Goal: Task Accomplishment & Management: Manage account settings

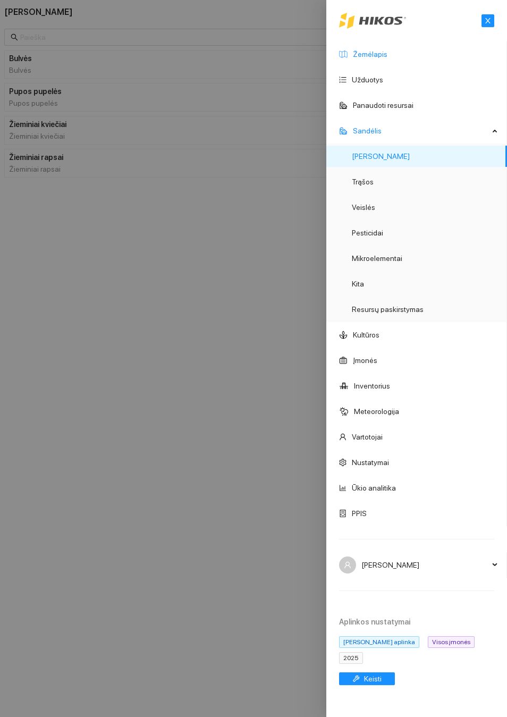
click at [369, 58] on link "Žemėlapis" at bounding box center [370, 54] width 35 height 9
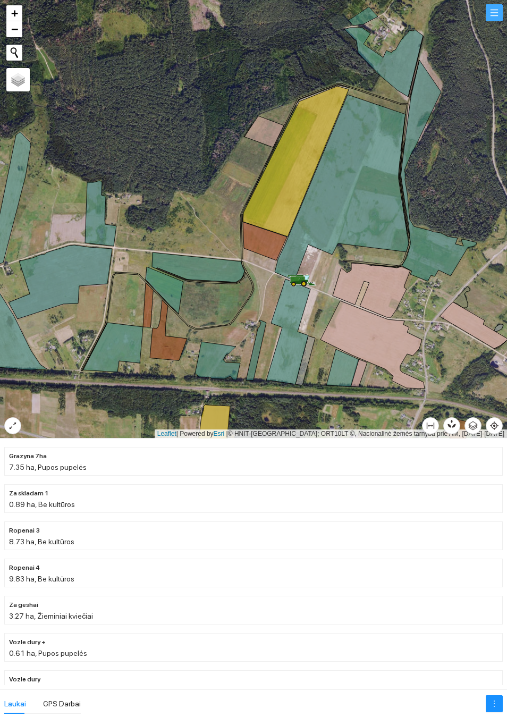
click at [500, 21] on button "button" at bounding box center [494, 12] width 17 height 17
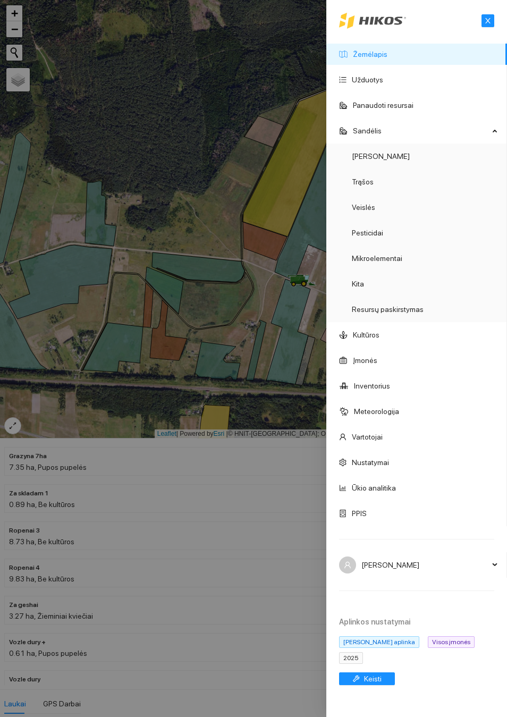
click at [242, 180] on div at bounding box center [253, 358] width 507 height 717
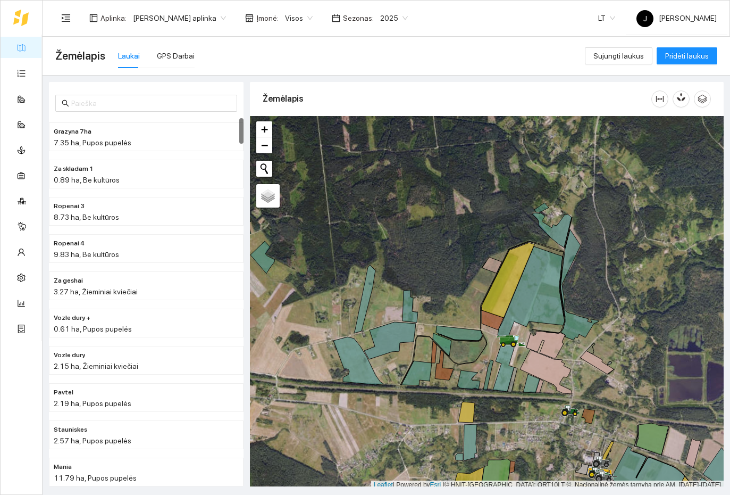
click at [392, 18] on span "2025" at bounding box center [394, 18] width 28 height 16
click at [393, 21] on span "2025" at bounding box center [394, 18] width 28 height 16
click at [391, 23] on span "2025" at bounding box center [394, 18] width 28 height 16
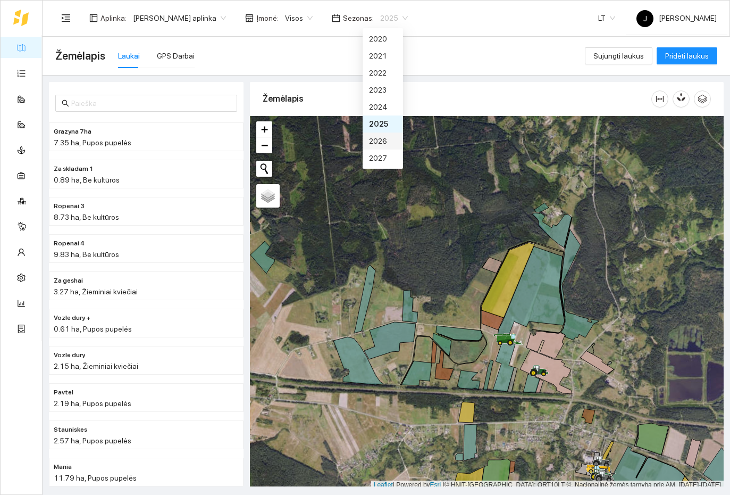
click at [383, 143] on div "2026" at bounding box center [383, 141] width 28 height 12
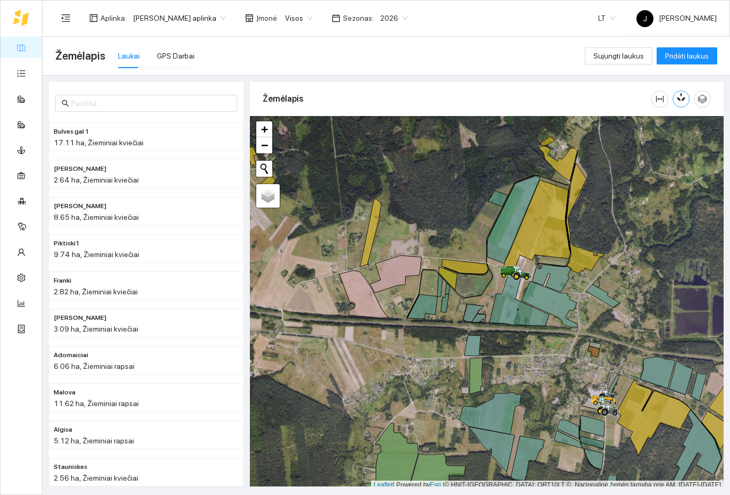
click at [507, 93] on icon "button" at bounding box center [681, 97] width 10 height 10
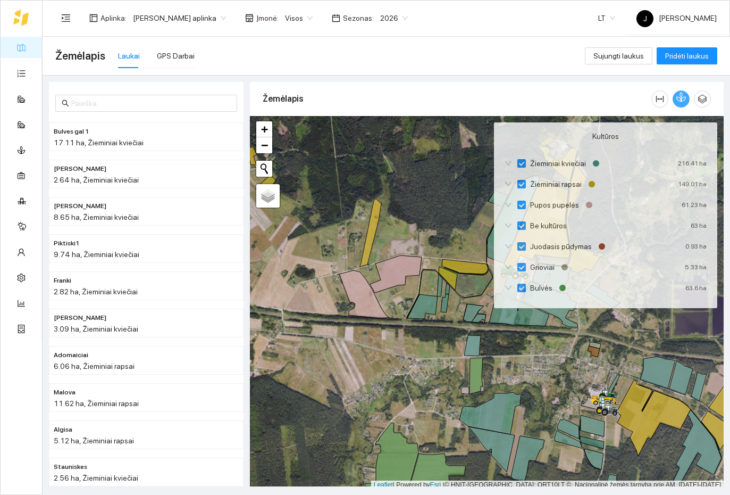
click at [507, 98] on button "button" at bounding box center [681, 98] width 17 height 17
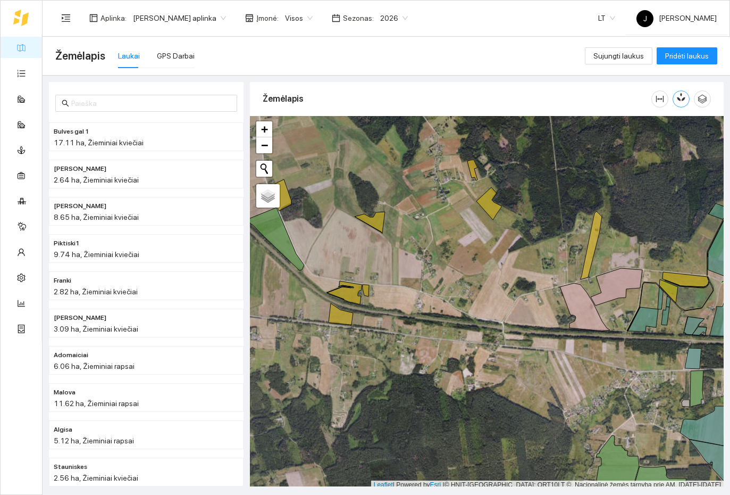
click at [507, 93] on icon "button" at bounding box center [681, 97] width 10 height 10
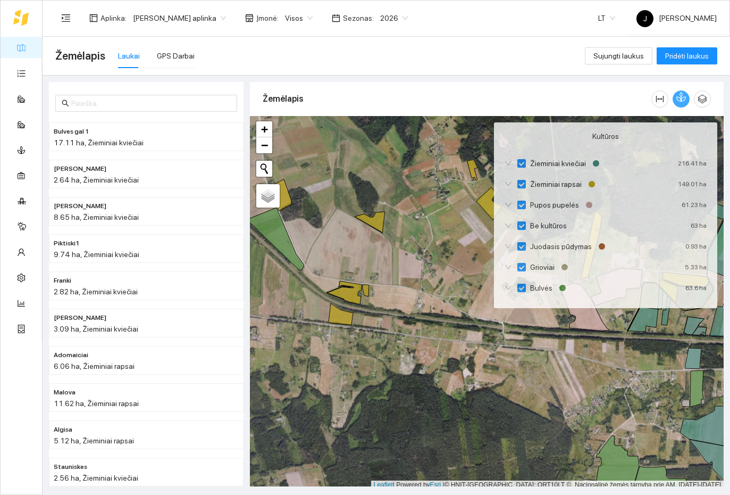
click at [507, 91] on button "button" at bounding box center [681, 98] width 17 height 17
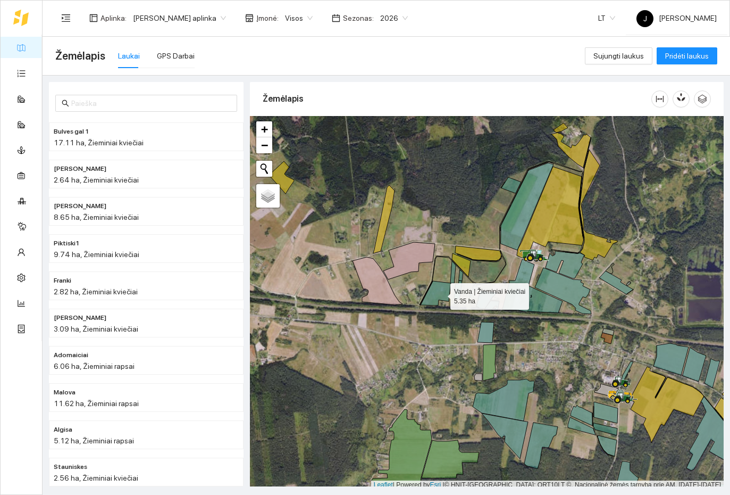
click at [441, 294] on icon at bounding box center [436, 293] width 30 height 24
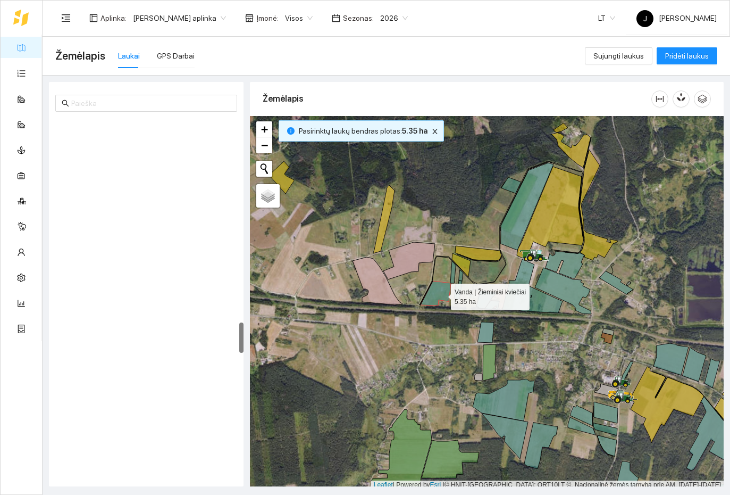
scroll to position [2451, 0]
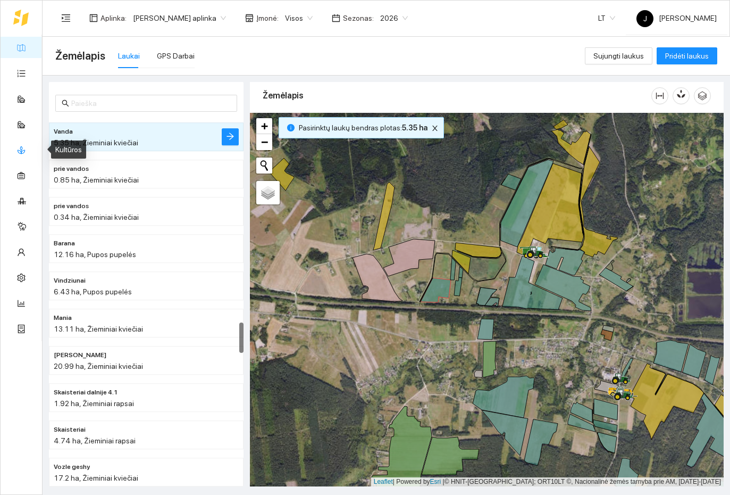
click at [31, 150] on link "Kultūros" at bounding box center [44, 149] width 27 height 9
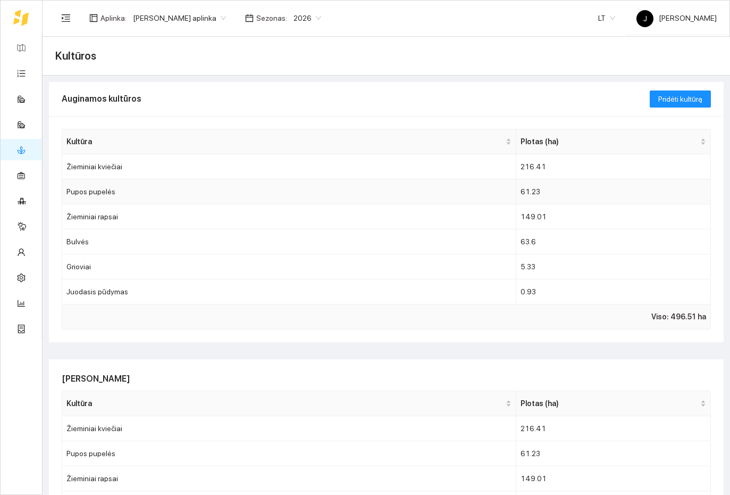
click at [107, 191] on td "Pupos pupelės" at bounding box center [289, 191] width 454 height 25
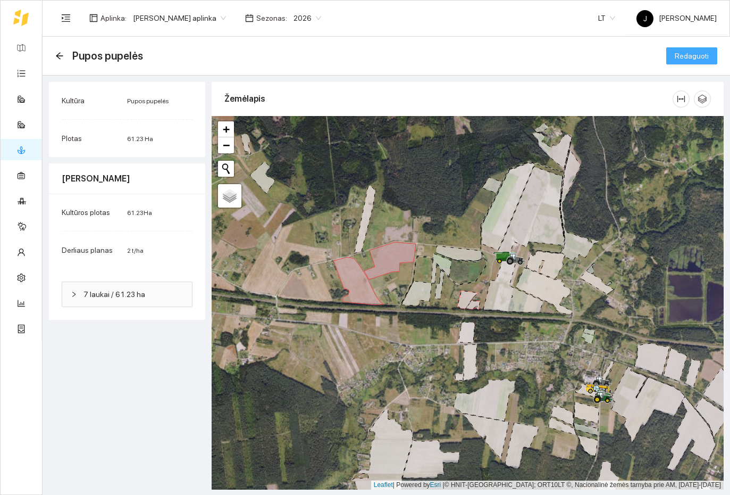
click at [507, 55] on span "Redaguoti" at bounding box center [692, 56] width 34 height 12
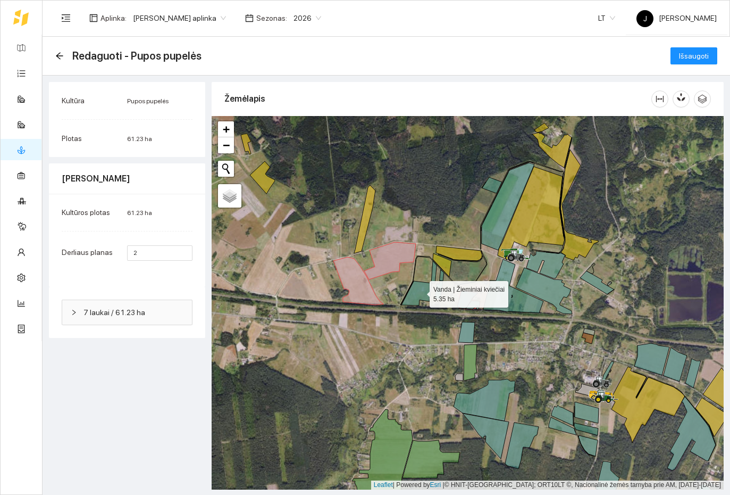
click at [421, 294] on icon at bounding box center [417, 293] width 30 height 24
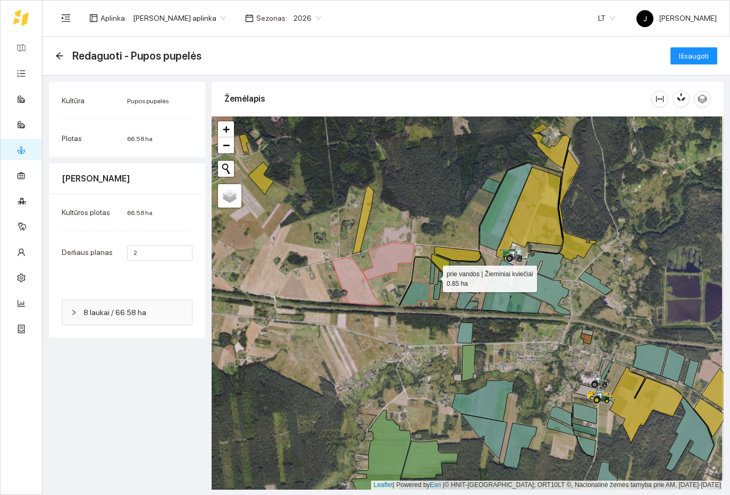
click at [434, 277] on icon at bounding box center [432, 272] width 5 height 22
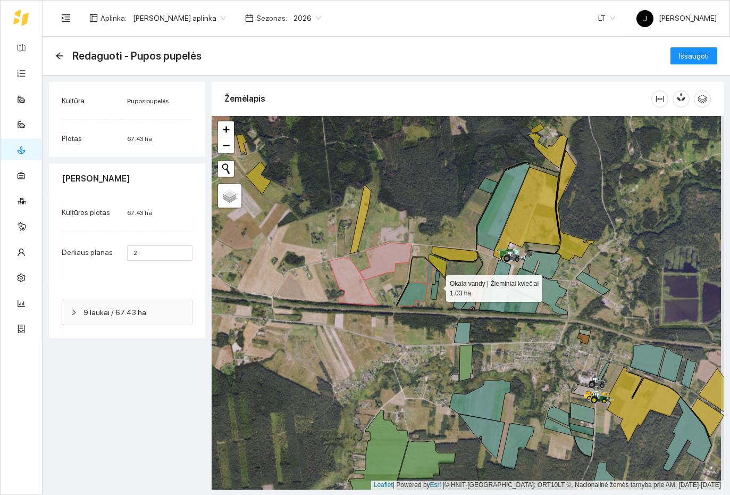
click at [436, 291] on icon at bounding box center [435, 290] width 8 height 19
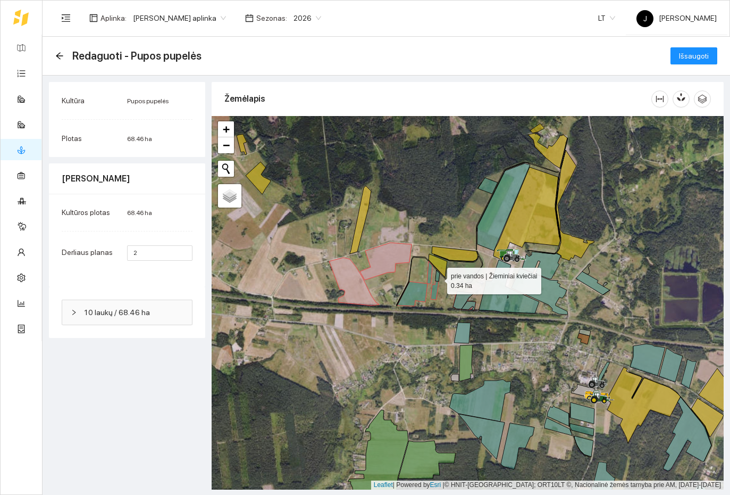
click at [438, 278] on icon at bounding box center [438, 275] width 4 height 11
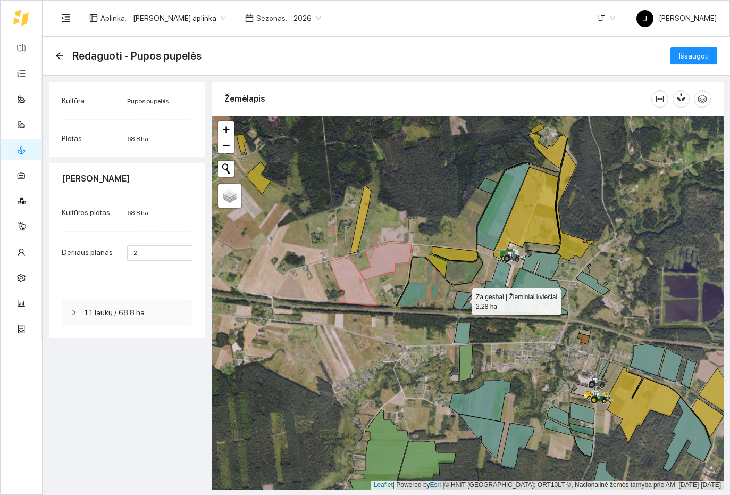
click at [463, 300] on icon at bounding box center [463, 300] width 21 height 18
click at [471, 306] on icon at bounding box center [469, 305] width 14 height 9
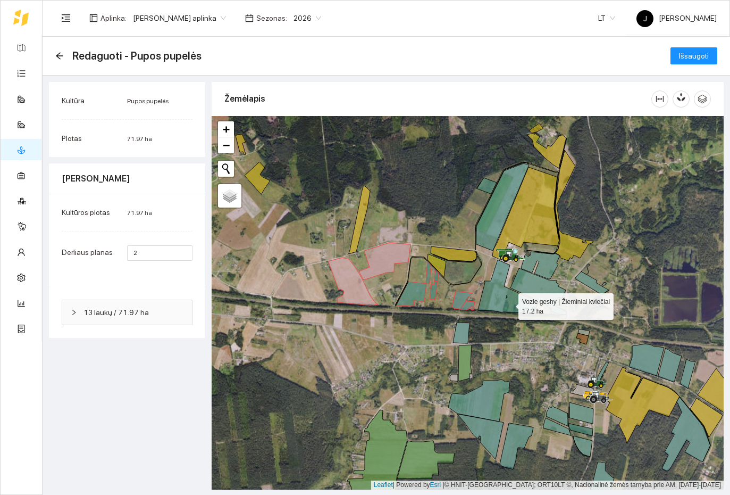
click at [507, 304] on icon at bounding box center [508, 287] width 60 height 54
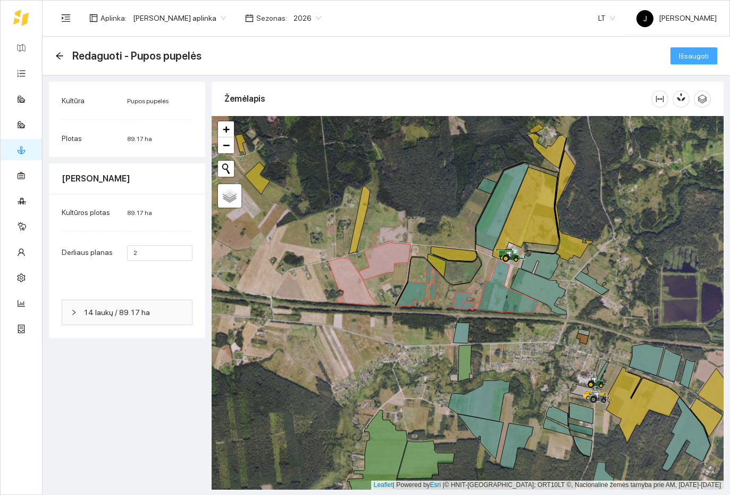
click at [507, 57] on span "Išsaugoti" at bounding box center [694, 56] width 30 height 12
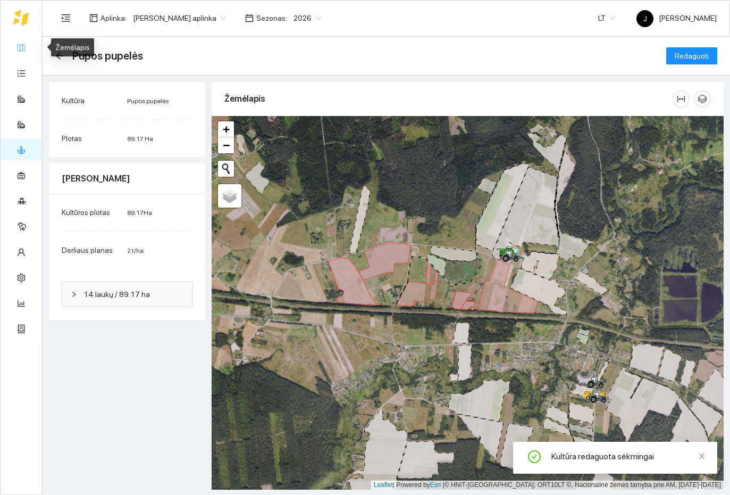
click at [31, 50] on link "Žemėlapis" at bounding box center [48, 47] width 35 height 9
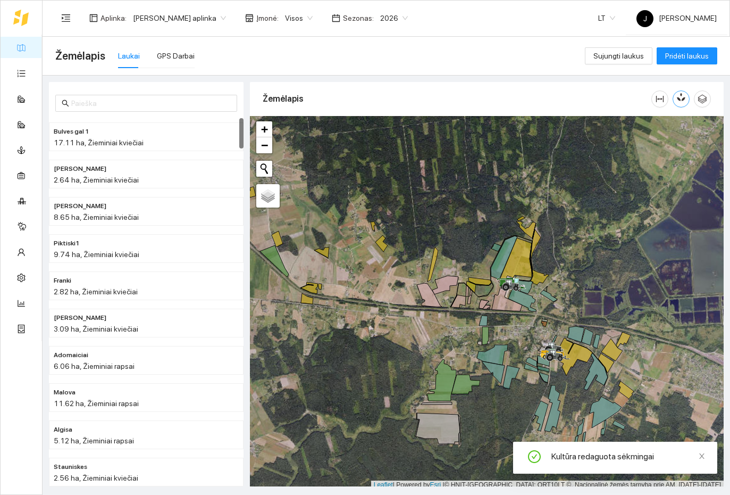
click at [507, 100] on icon "button" at bounding box center [683, 97] width 6 height 9
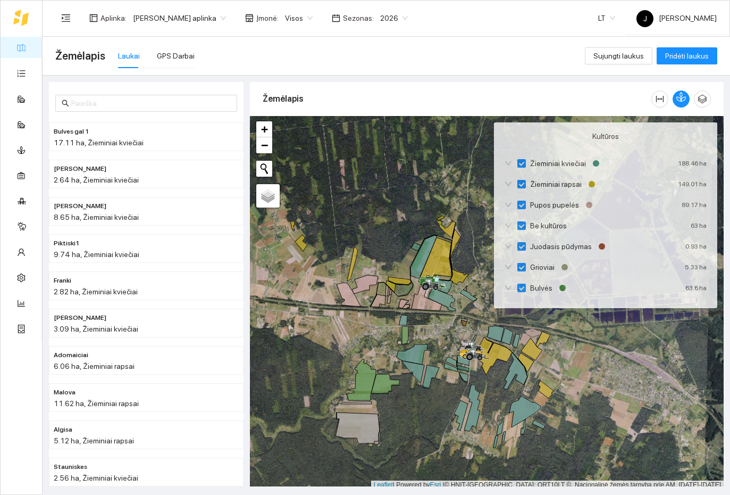
click at [507, 379] on div at bounding box center [487, 302] width 474 height 373
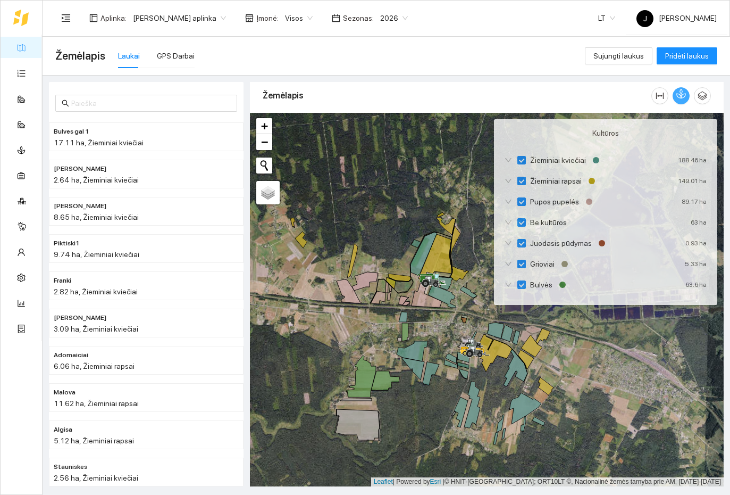
click at [507, 97] on icon "button" at bounding box center [681, 94] width 10 height 10
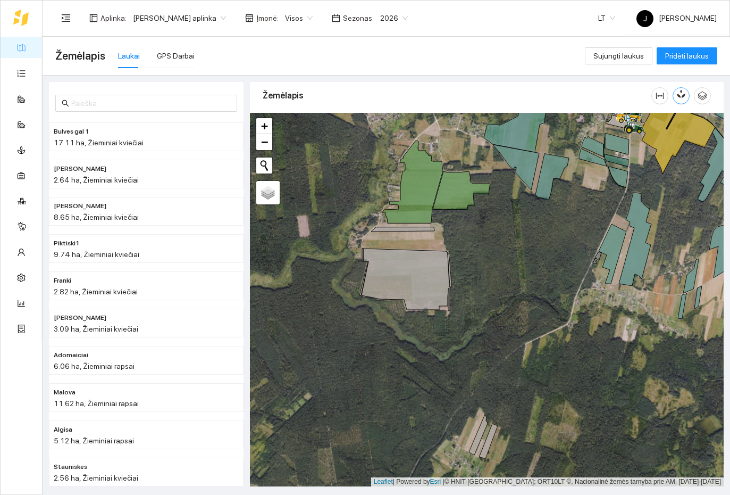
scroll to position [0, 0]
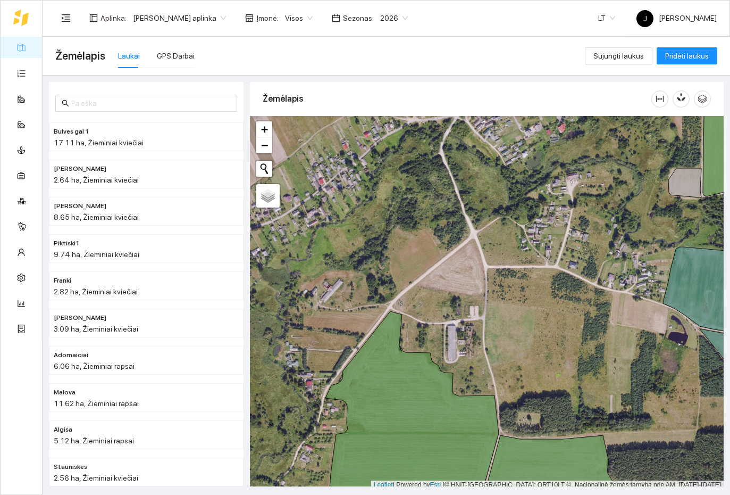
click at [507, 60] on span "Pridėti laukus" at bounding box center [687, 56] width 44 height 12
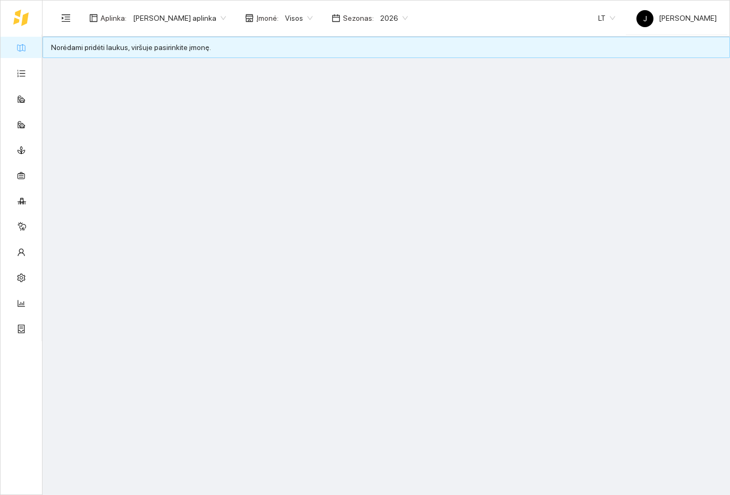
click at [290, 20] on span "Visos" at bounding box center [299, 18] width 28 height 16
click at [300, 15] on span "Visos" at bounding box center [299, 18] width 28 height 16
click at [298, 22] on span "Visos" at bounding box center [299, 18] width 28 height 16
click at [299, 75] on div "[PERSON_NAME]" at bounding box center [307, 73] width 58 height 12
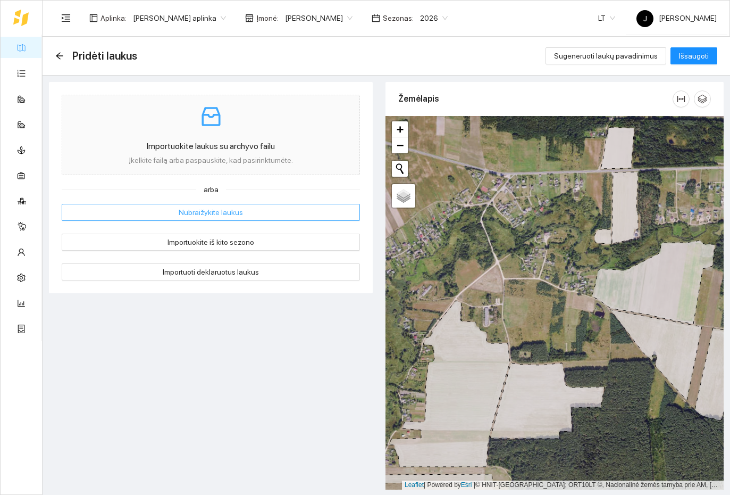
click at [287, 214] on button "Nubraižykite laukus" at bounding box center [211, 212] width 298 height 17
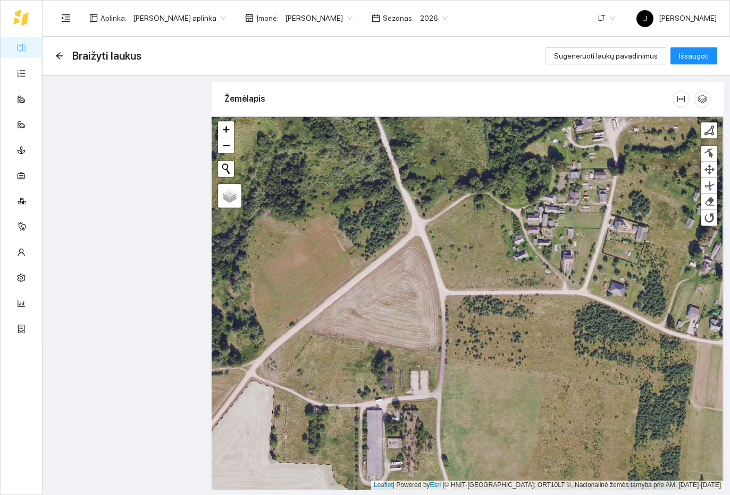
click at [307, 328] on div at bounding box center [468, 302] width 512 height 373
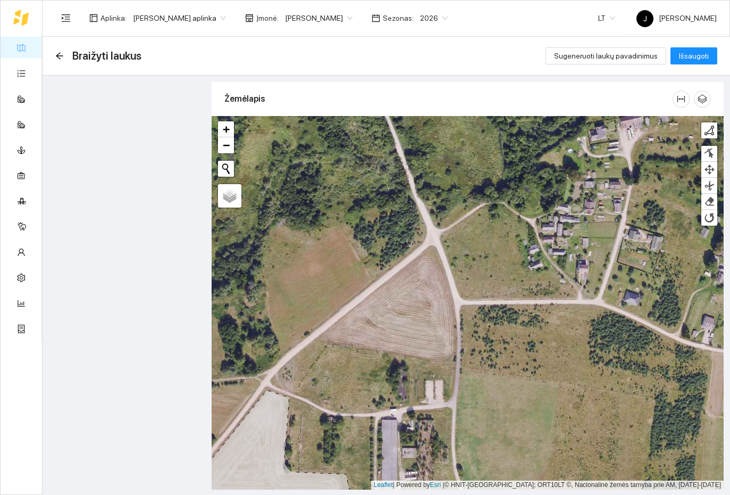
click at [324, 337] on div at bounding box center [468, 302] width 512 height 373
click at [326, 341] on div at bounding box center [468, 302] width 512 height 373
click at [330, 340] on div at bounding box center [468, 302] width 512 height 373
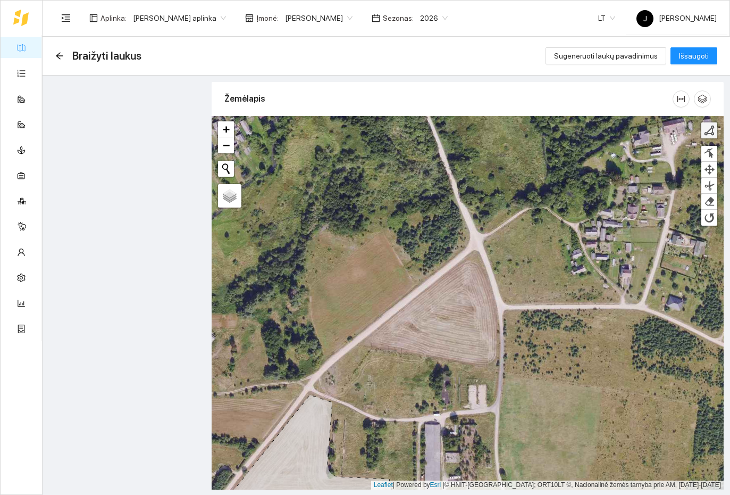
click at [507, 132] on div at bounding box center [709, 130] width 11 height 11
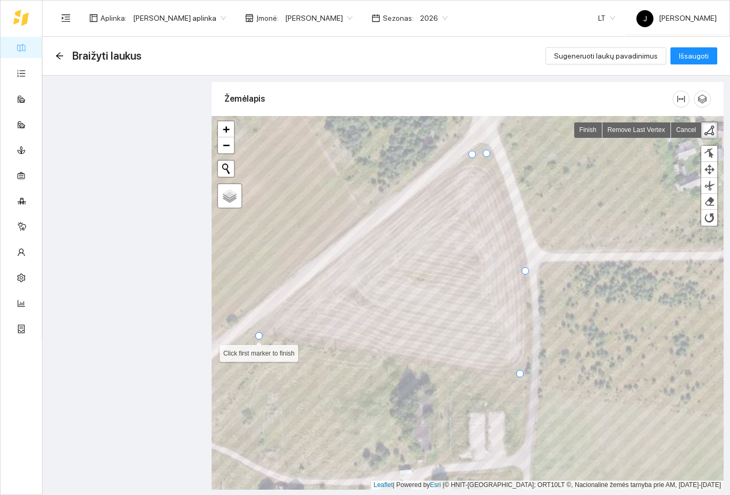
click at [258, 337] on div at bounding box center [258, 335] width 7 height 7
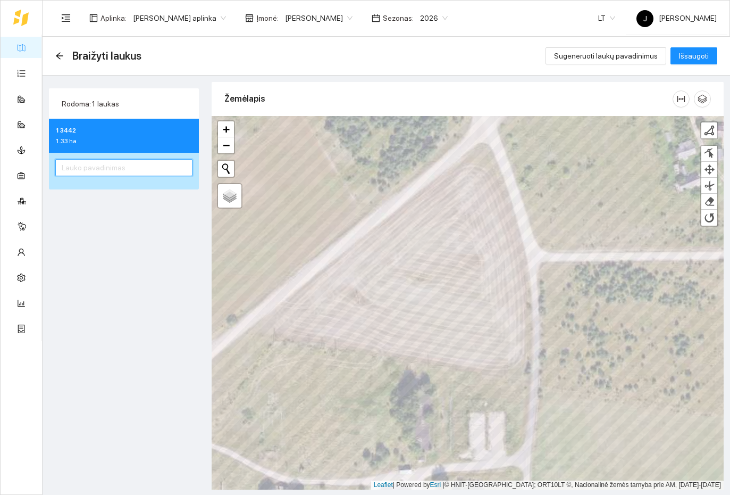
click at [158, 169] on input "text" at bounding box center [123, 167] width 137 height 17
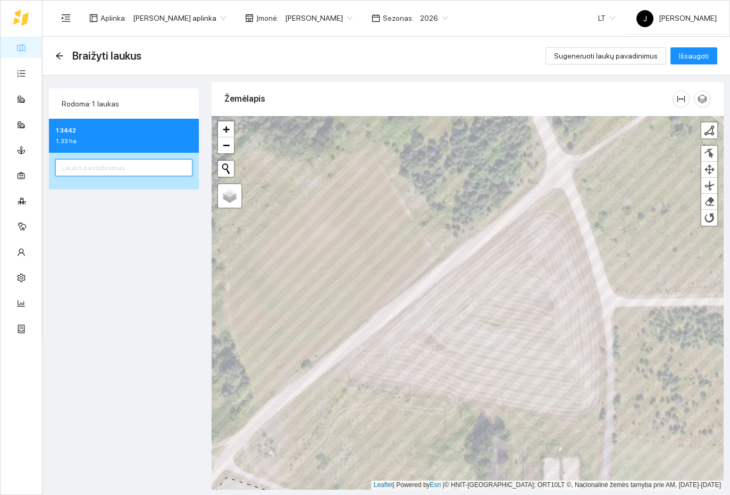
click at [131, 167] on input "text" at bounding box center [123, 167] width 137 height 17
click at [136, 174] on input "text" at bounding box center [123, 167] width 137 height 17
click at [150, 169] on input "text" at bounding box center [123, 167] width 137 height 17
type input "Tra"
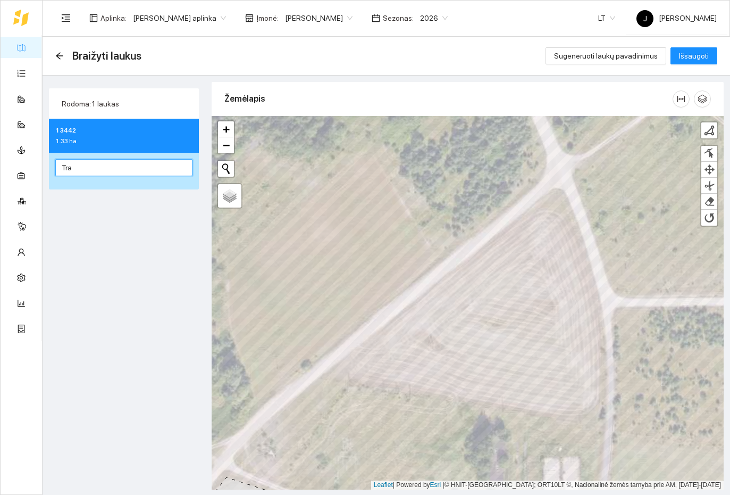
click at [507, 56] on button "Išsaugoti" at bounding box center [694, 55] width 47 height 17
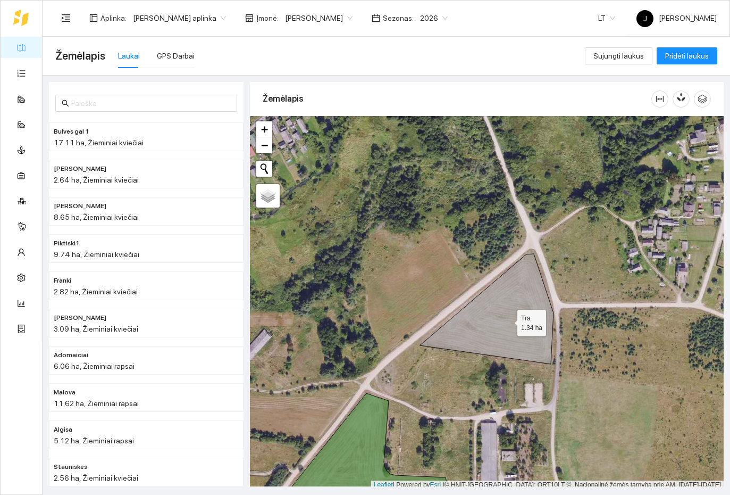
click at [507, 320] on icon at bounding box center [486, 309] width 133 height 110
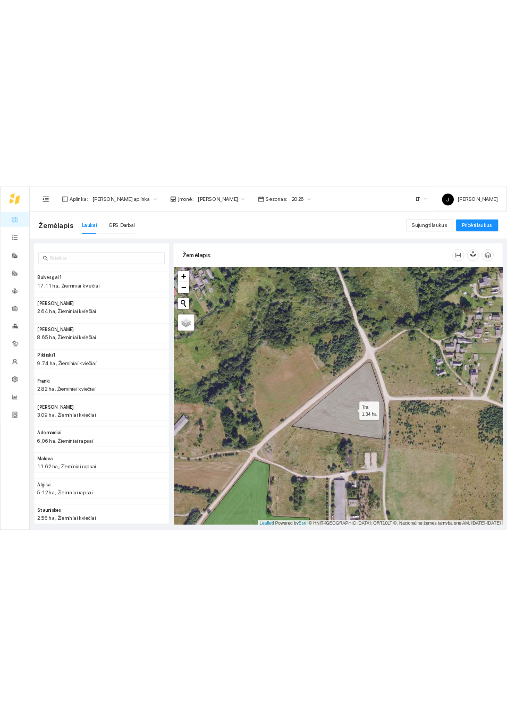
scroll to position [4089, 0]
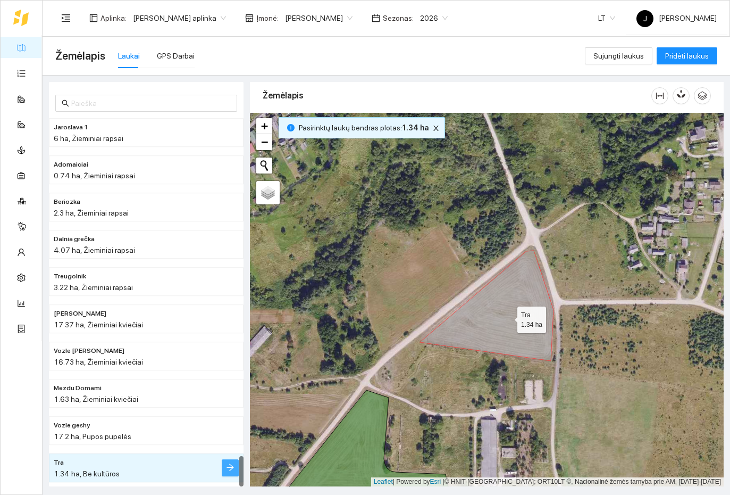
click at [231, 471] on icon "arrow-right" at bounding box center [230, 467] width 9 height 9
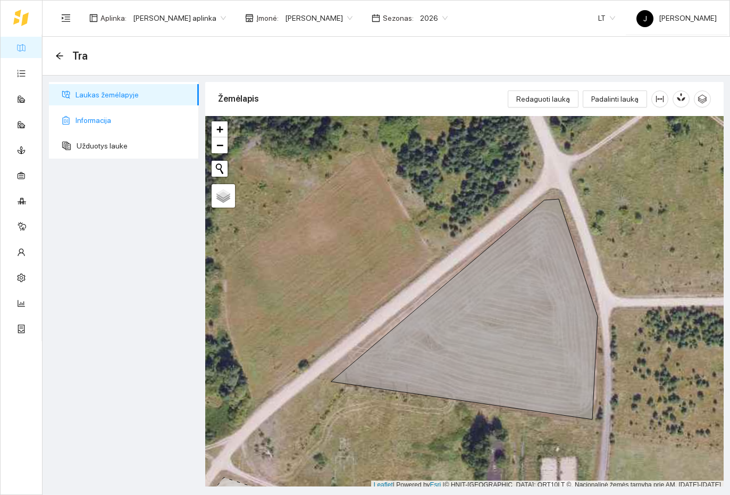
click at [124, 120] on span "Informacija" at bounding box center [133, 120] width 115 height 21
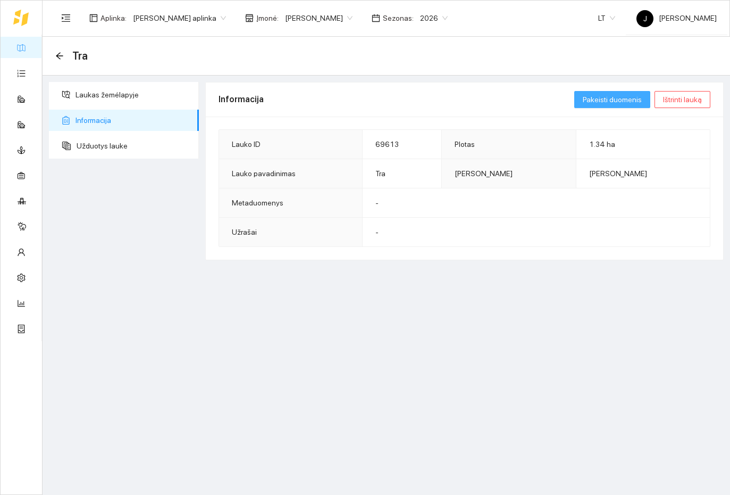
click at [507, 98] on span "Pakeisti duomenis" at bounding box center [612, 100] width 59 height 12
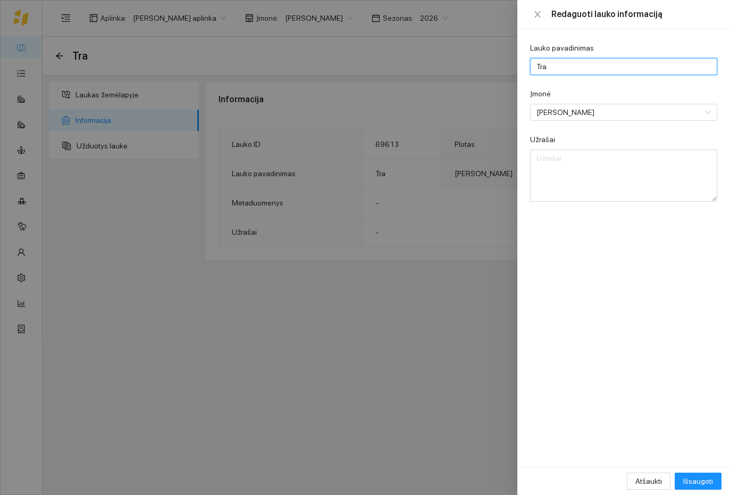
click at [507, 65] on input "Tra" at bounding box center [623, 66] width 187 height 17
click at [507, 66] on input "Tra" at bounding box center [623, 66] width 187 height 17
click at [507, 65] on input "Tra" at bounding box center [623, 66] width 187 height 17
type input "Reopen"
type input "ropenu kryžkelė"
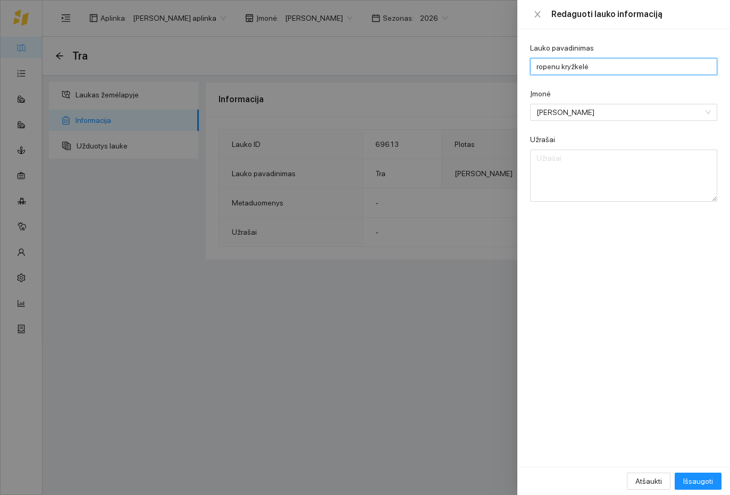
click at [507, 489] on button "Išsaugoti" at bounding box center [698, 480] width 47 height 17
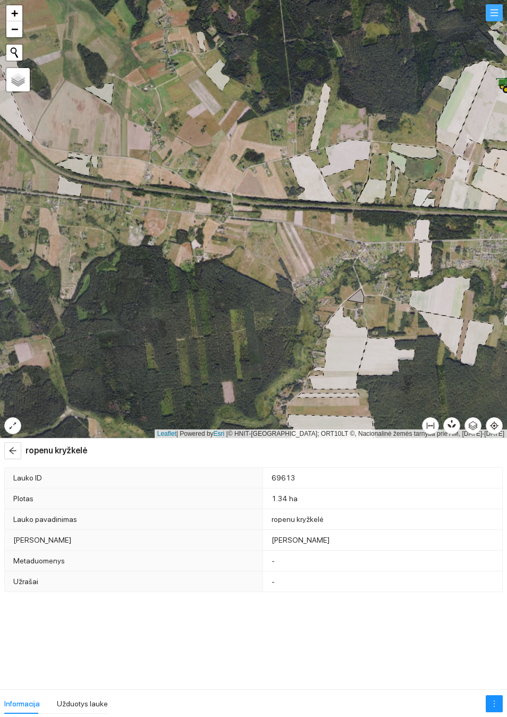
click at [495, 21] on button "button" at bounding box center [494, 12] width 17 height 17
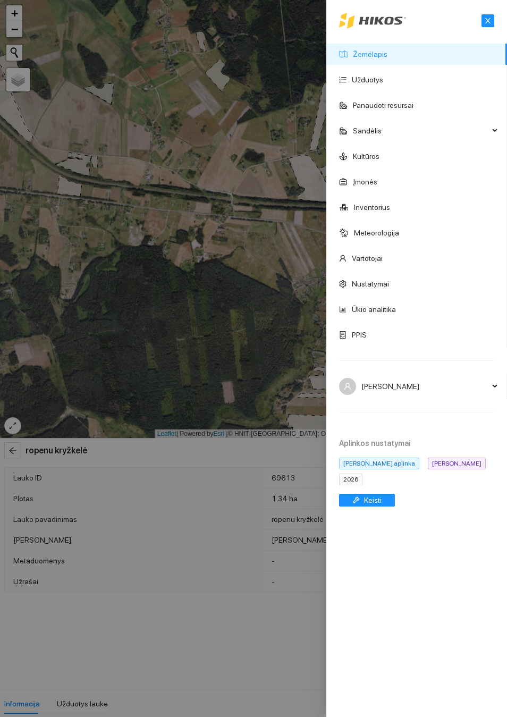
click at [374, 58] on link "Žemėlapis" at bounding box center [370, 54] width 35 height 9
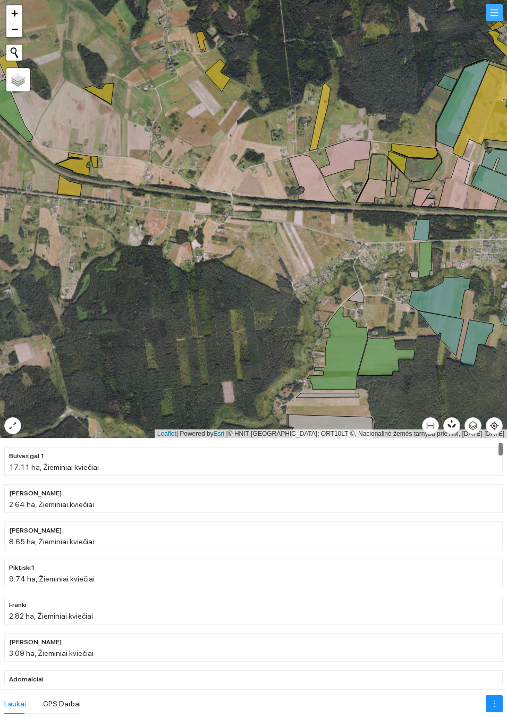
click at [495, 20] on button "button" at bounding box center [494, 12] width 17 height 17
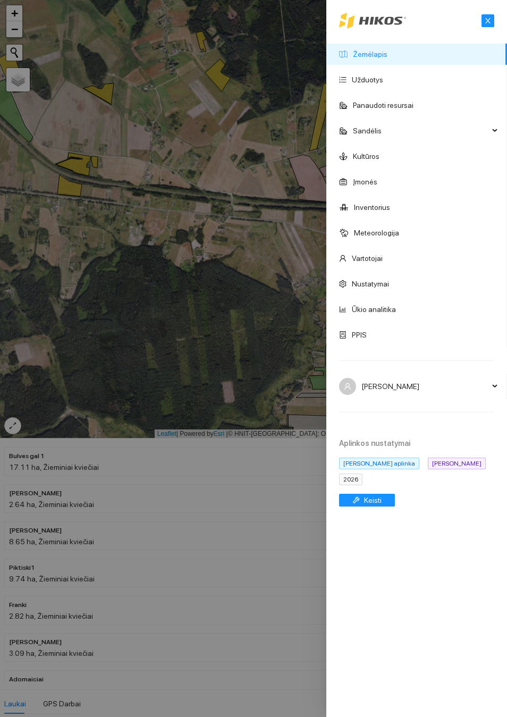
click at [219, 311] on div at bounding box center [253, 358] width 507 height 717
